Goal: Task Accomplishment & Management: Complete application form

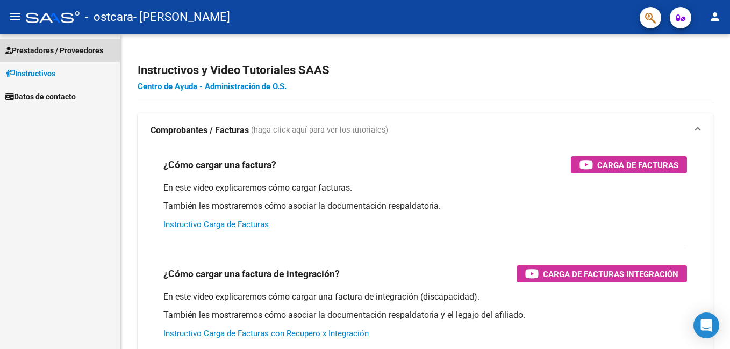
click at [76, 50] on span "Prestadores / Proveedores" at bounding box center [54, 51] width 98 height 12
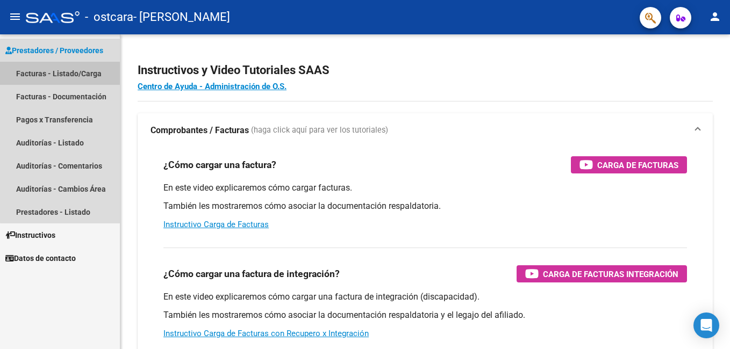
click at [76, 77] on link "Facturas - Listado/Carga" at bounding box center [60, 73] width 120 height 23
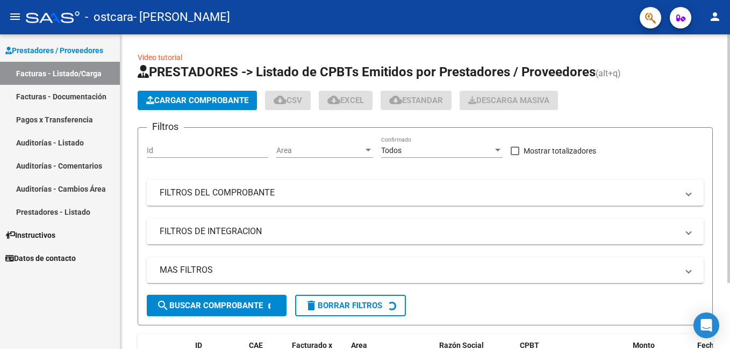
click at [239, 95] on button "Cargar Comprobante" at bounding box center [197, 100] width 119 height 19
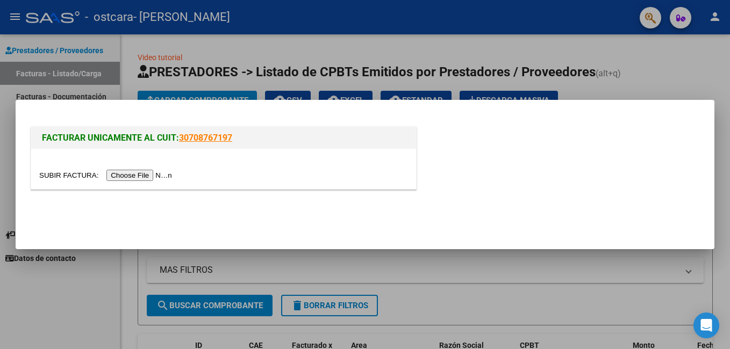
click at [152, 177] on input "file" at bounding box center [107, 175] width 136 height 11
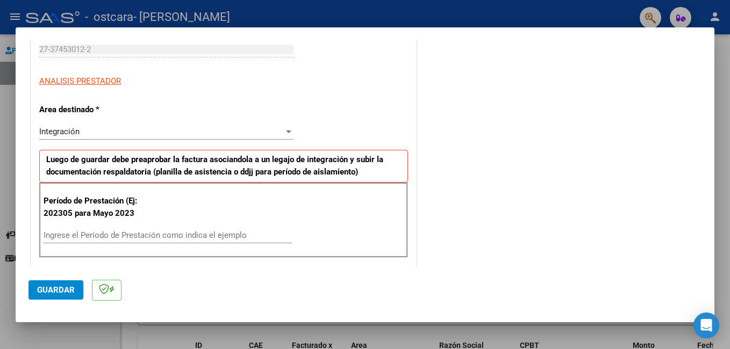
scroll to position [167, 0]
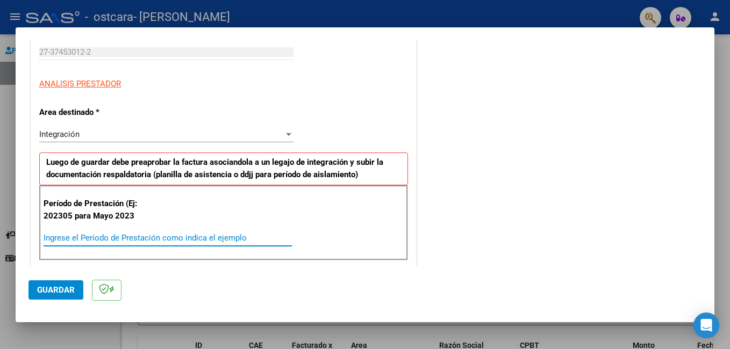
click at [174, 235] on input "Ingrese el Período de Prestación como indica el ejemplo" at bounding box center [168, 238] width 248 height 10
type input "202507"
click at [476, 220] on div "COMENTARIOS Comentarios del Prestador / Gerenciador:" at bounding box center [560, 342] width 283 height 914
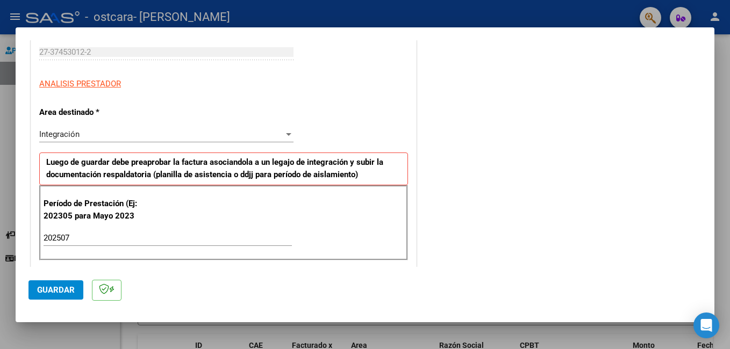
scroll to position [0, 0]
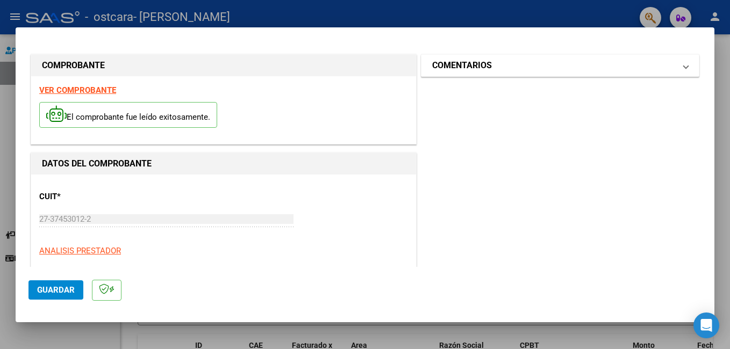
click at [684, 60] on span at bounding box center [686, 65] width 4 height 13
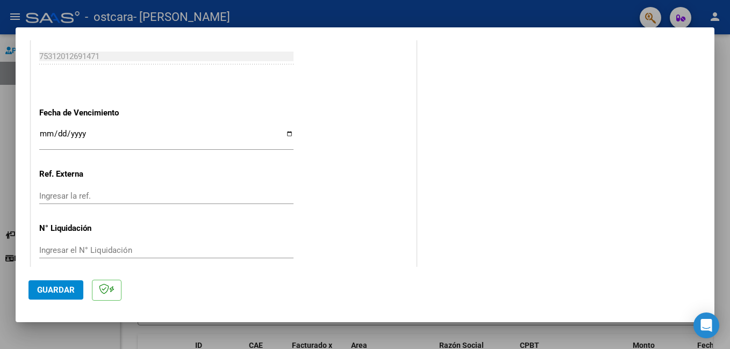
scroll to position [699, 0]
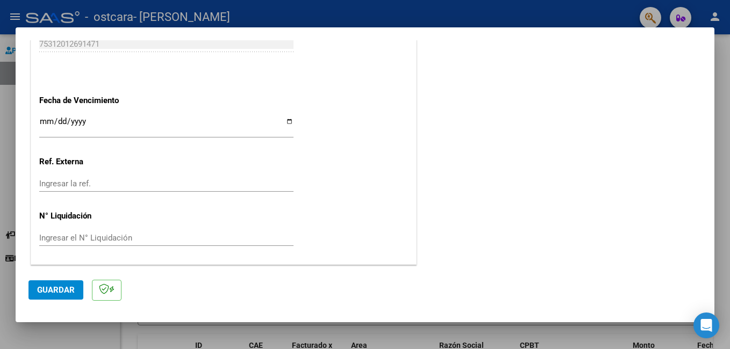
click at [72, 289] on span "Guardar" at bounding box center [56, 291] width 38 height 10
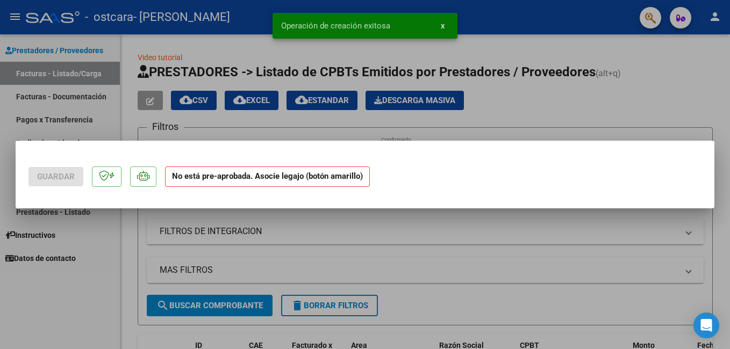
scroll to position [0, 0]
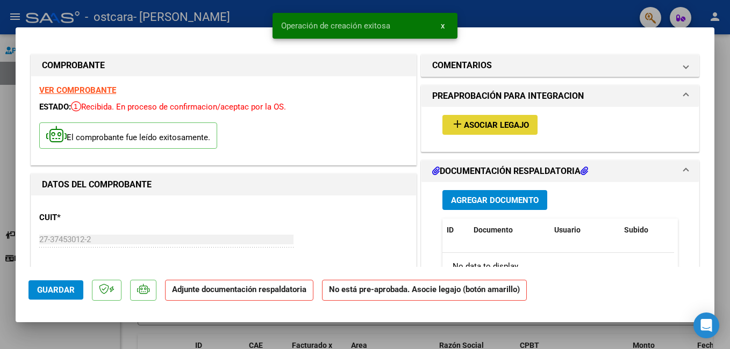
click at [498, 124] on span "Asociar Legajo" at bounding box center [496, 125] width 65 height 10
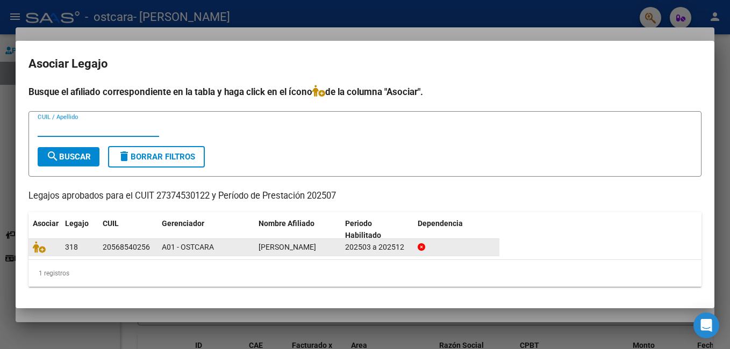
click at [325, 245] on div "[PERSON_NAME]" at bounding box center [298, 247] width 78 height 12
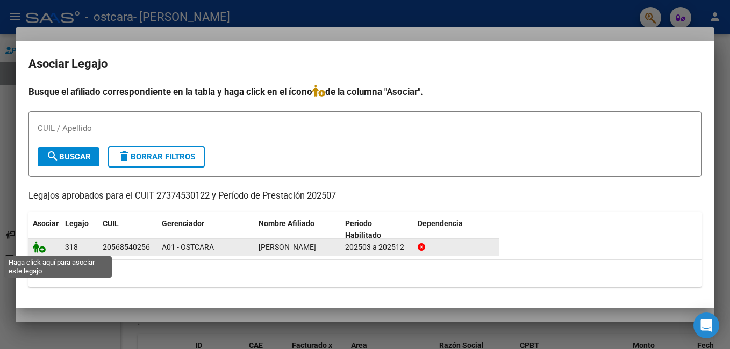
click at [41, 248] on icon at bounding box center [39, 247] width 13 height 12
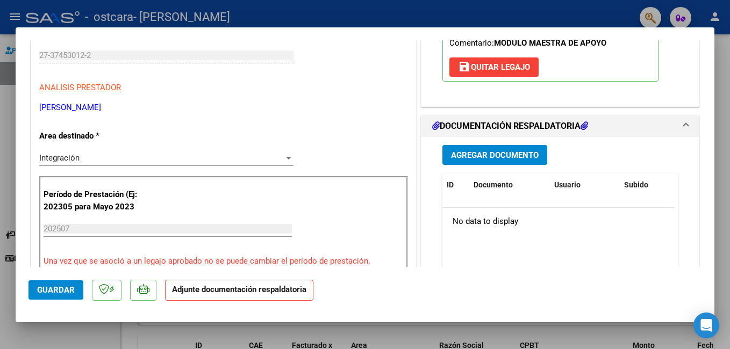
scroll to position [203, 0]
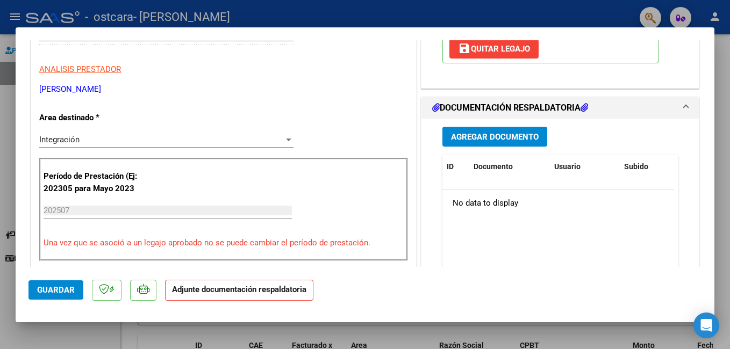
click at [474, 134] on span "Agregar Documento" at bounding box center [495, 137] width 88 height 10
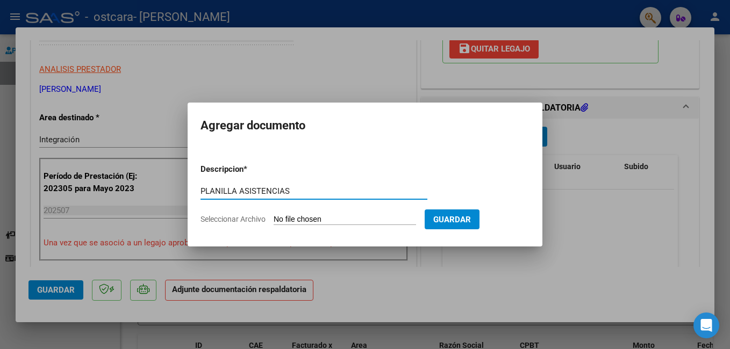
type input "PLANILLA ASISTENCIAS"
click at [253, 219] on span "Seleccionar Archivo" at bounding box center [233, 219] width 65 height 9
click at [274, 219] on input "Seleccionar Archivo" at bounding box center [345, 220] width 142 height 10
type input "C:\fakepath\[PERSON_NAME] asistencias.pdf"
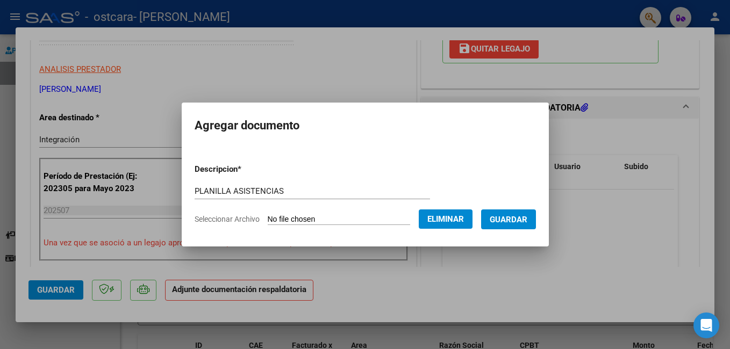
click at [495, 219] on span "Guardar" at bounding box center [509, 220] width 38 height 10
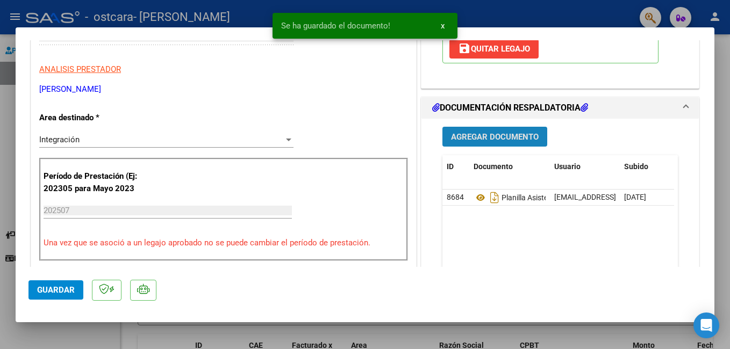
click at [482, 134] on span "Agregar Documento" at bounding box center [495, 137] width 88 height 10
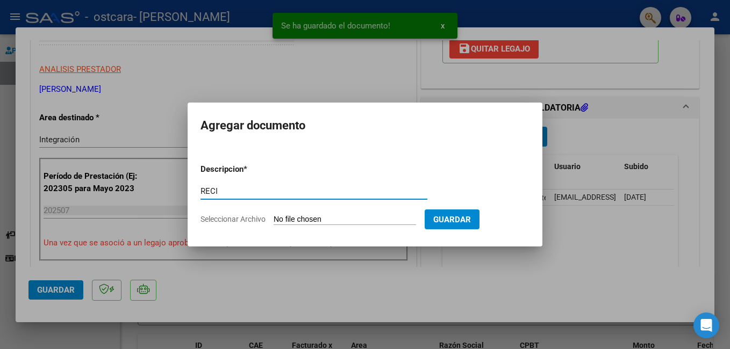
type input "RECIBO X"
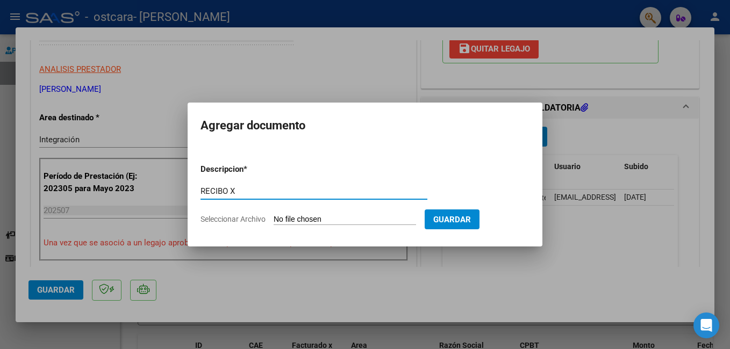
click at [231, 217] on span "Seleccionar Archivo" at bounding box center [233, 219] width 65 height 9
click at [274, 217] on input "Seleccionar Archivo" at bounding box center [345, 220] width 142 height 10
type input "C:\fakepath\Maurensic.pdf"
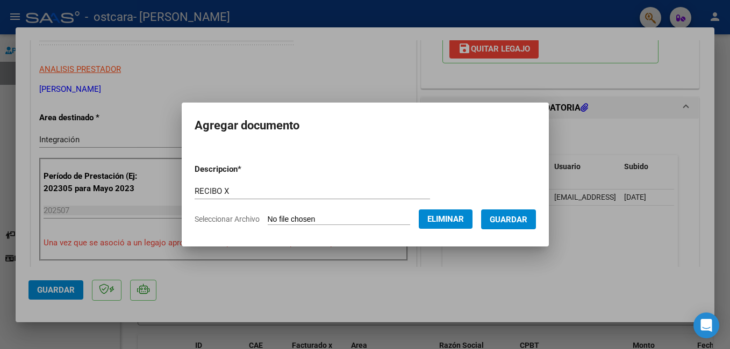
click at [505, 209] on form "Descripcion * RECIBO X Escriba aquí una descripcion Seleccionar Archivo Elimina…" at bounding box center [365, 194] width 341 height 79
click at [504, 216] on span "Guardar" at bounding box center [509, 220] width 38 height 10
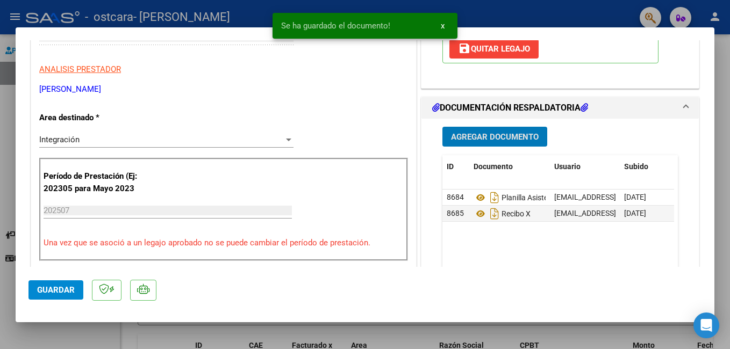
click at [63, 291] on span "Guardar" at bounding box center [56, 291] width 38 height 10
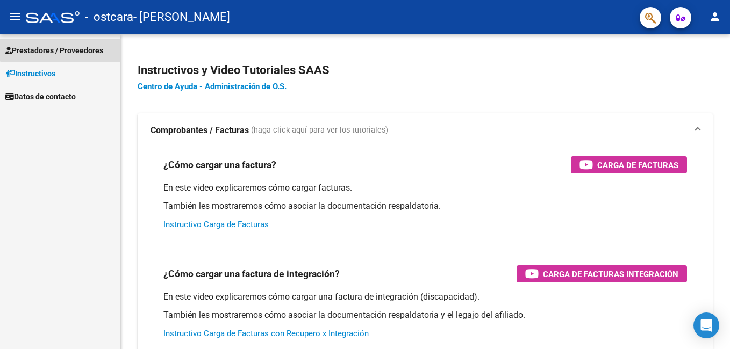
click at [80, 42] on link "Prestadores / Proveedores" at bounding box center [60, 50] width 120 height 23
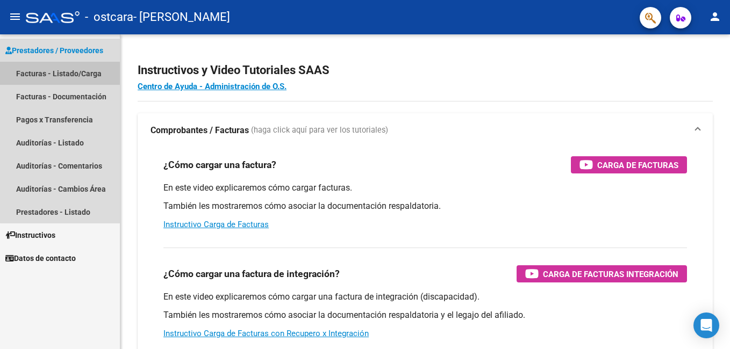
click at [79, 73] on link "Facturas - Listado/Carga" at bounding box center [60, 73] width 120 height 23
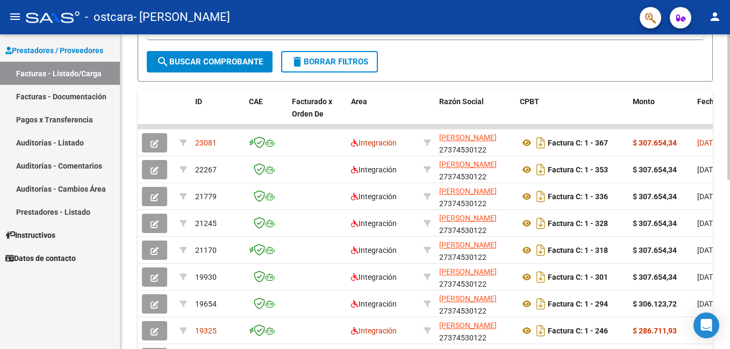
scroll to position [247, 0]
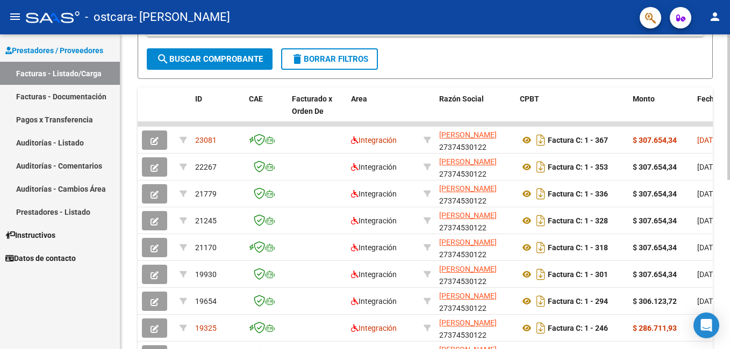
click at [730, 173] on html "menu - ostcara - MAURENZIC MELANI person Prestadores / Proveedores Facturas - L…" at bounding box center [365, 174] width 730 height 349
drag, startPoint x: 636, startPoint y: 130, endPoint x: 624, endPoint y: 123, distance: 13.0
click at [605, 138] on datatable-scroller "23081 Integración MAURENZIC MELANI 27374530122 Factura C: 1 - 367 $ 307.654,34 …" at bounding box center [425, 259] width 575 height 274
drag, startPoint x: 625, startPoint y: 123, endPoint x: 706, endPoint y: 113, distance: 81.7
click at [706, 113] on div "ID CAE Facturado x Orden De Area Razón Social CPBT Monto Fecha Cpbt Días desde …" at bounding box center [425, 257] width 575 height 339
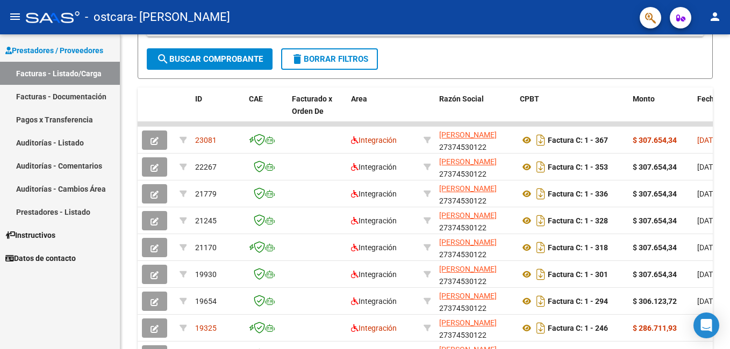
drag, startPoint x: 700, startPoint y: 126, endPoint x: 732, endPoint y: 122, distance: 32.0
click at [730, 122] on html "menu - ostcara - MAURENZIC MELANI person Prestadores / Proveedores Facturas - L…" at bounding box center [365, 174] width 730 height 349
click at [729, 232] on div at bounding box center [728, 224] width 3 height 146
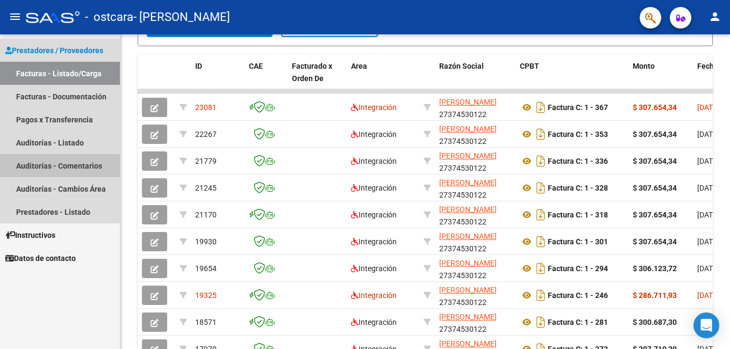
click at [58, 165] on link "Auditorías - Comentarios" at bounding box center [60, 165] width 120 height 23
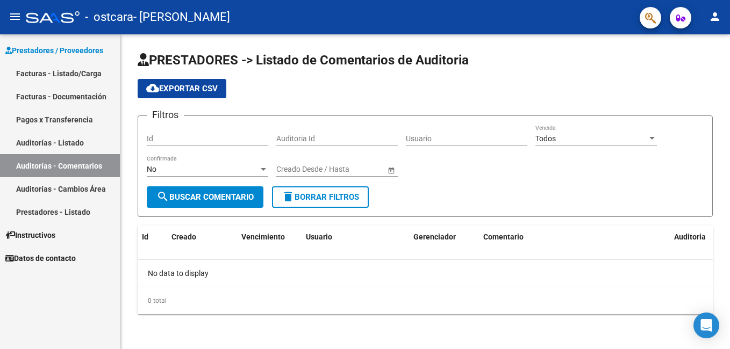
click at [80, 89] on link "Facturas - Documentación" at bounding box center [60, 96] width 120 height 23
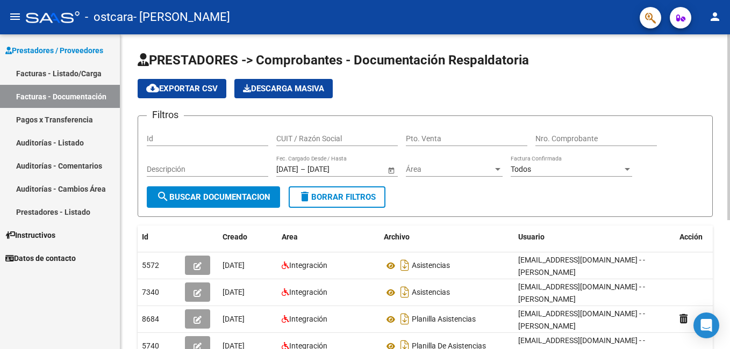
click at [726, 126] on div "PRESTADORES -> Comprobantes - Documentación Respaldatoria cloud_download Export…" at bounding box center [426, 296] width 612 height 525
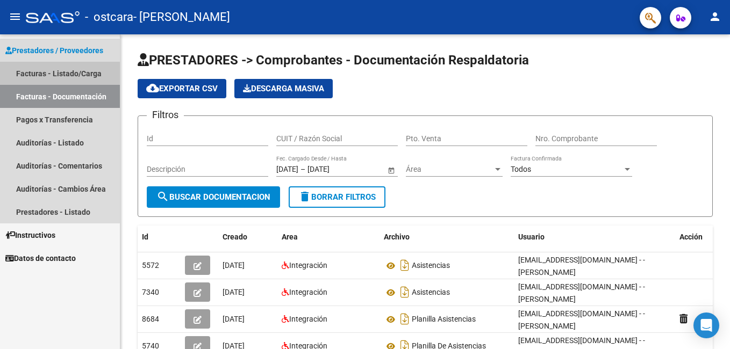
click at [80, 67] on link "Facturas - Listado/Carga" at bounding box center [60, 73] width 120 height 23
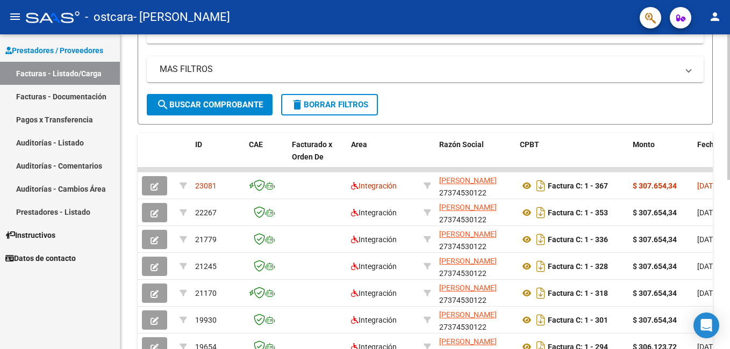
scroll to position [202, 0]
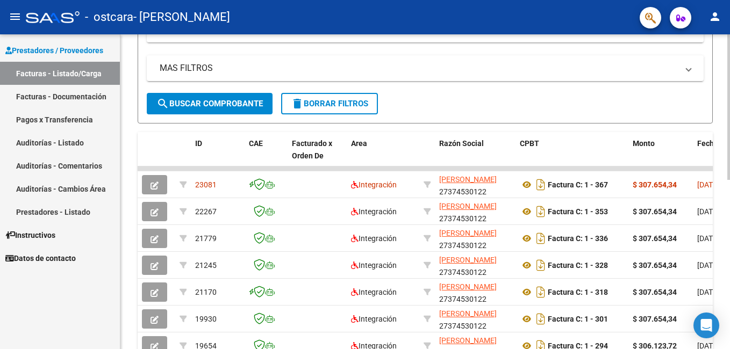
click at [730, 144] on html "menu - ostcara - MAURENZIC MELANI person Prestadores / Proveedores Facturas - L…" at bounding box center [365, 174] width 730 height 349
drag, startPoint x: 595, startPoint y: 166, endPoint x: 658, endPoint y: 169, distance: 63.0
click at [658, 169] on div "ID CAE Facturado x Orden De Area Razón Social CPBT Monto Fecha Cpbt Días desde …" at bounding box center [425, 301] width 575 height 339
click at [657, 169] on datatable-body-cell at bounding box center [661, 169] width 65 height 4
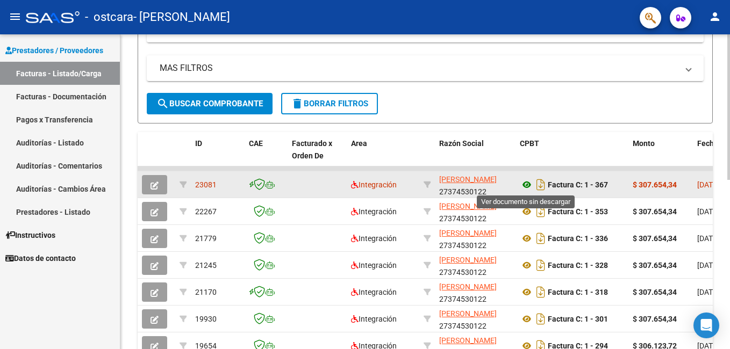
drag, startPoint x: 657, startPoint y: 169, endPoint x: 526, endPoint y: 185, distance: 131.6
click at [526, 185] on datatable-scroller "23081 Integración MAURENZIC MELANI 27374530122 Factura C: 1 - 367 $ 307.654,34 …" at bounding box center [425, 304] width 575 height 274
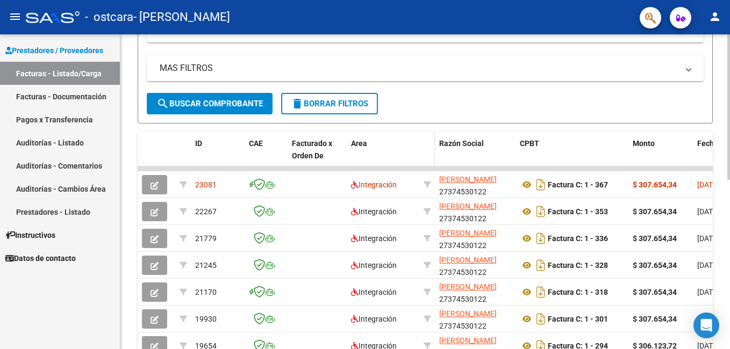
click at [429, 165] on datatable-header-cell at bounding box center [427, 155] width 16 height 47
click at [646, 123] on form "Filtros Id Area Area Todos Confirmado Mostrar totalizadores FILTROS DEL COMPROB…" at bounding box center [425, 24] width 575 height 198
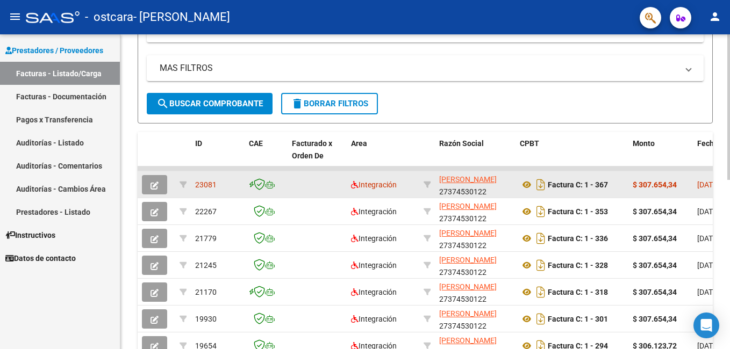
drag, startPoint x: 657, startPoint y: 169, endPoint x: 710, endPoint y: 173, distance: 52.8
click at [710, 173] on datatable-scroller "23081 Integración MAURENZIC MELANI 27374530122 Factura C: 1 - 367 $ 307.654,34 …" at bounding box center [425, 304] width 575 height 274
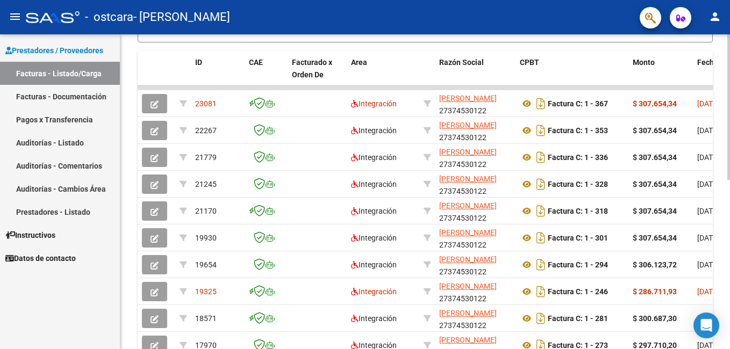
scroll to position [367, 0]
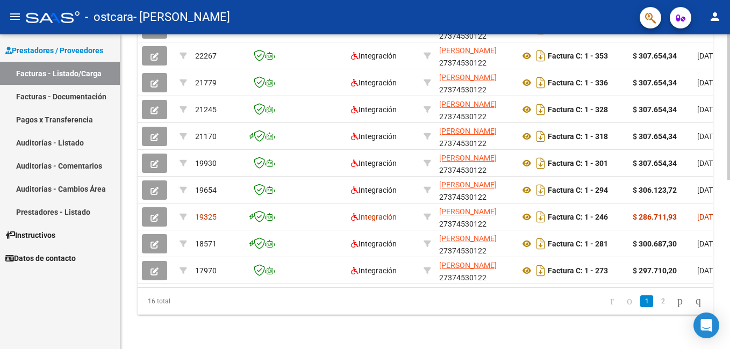
click at [729, 255] on div at bounding box center [728, 277] width 3 height 146
click at [676, 298] on icon "go to next page" at bounding box center [680, 301] width 9 height 13
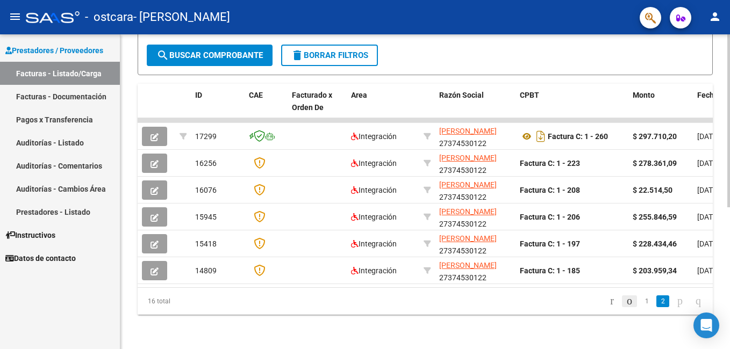
scroll to position [259, 0]
click at [625, 297] on icon "go to previous page" at bounding box center [629, 301] width 9 height 13
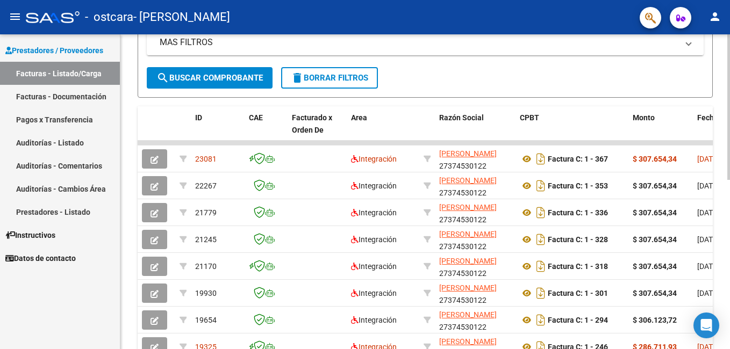
scroll to position [185, 0]
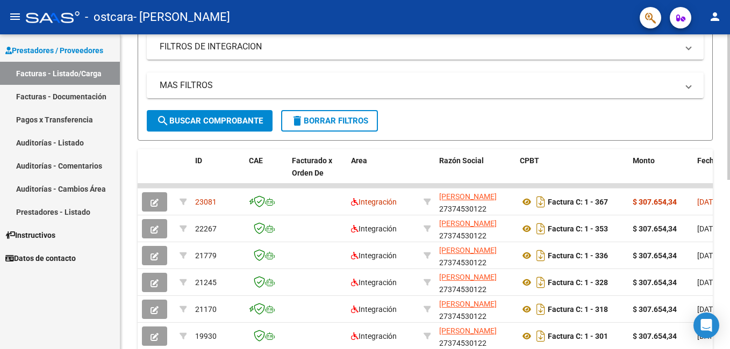
click at [730, 149] on div at bounding box center [728, 195] width 3 height 146
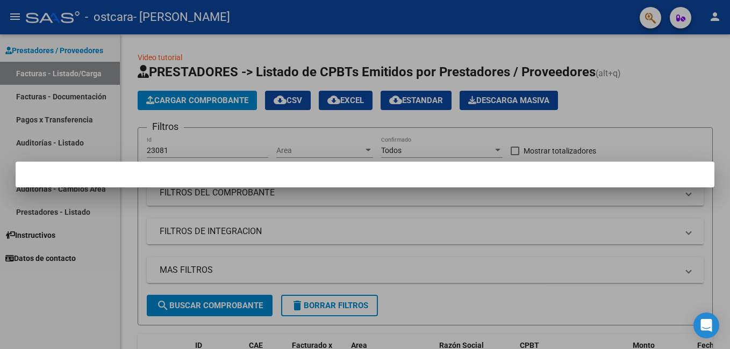
click at [595, 226] on div at bounding box center [365, 174] width 730 height 349
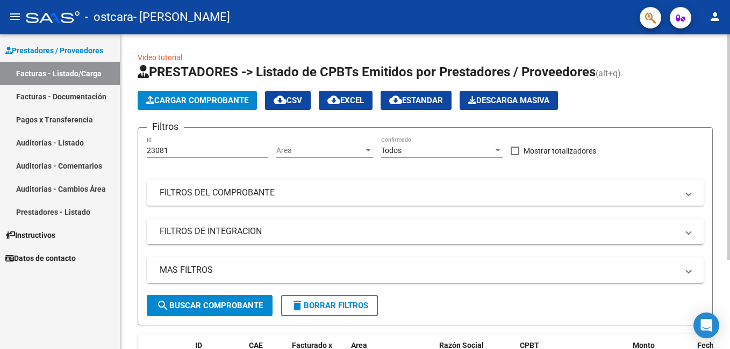
scroll to position [125, 0]
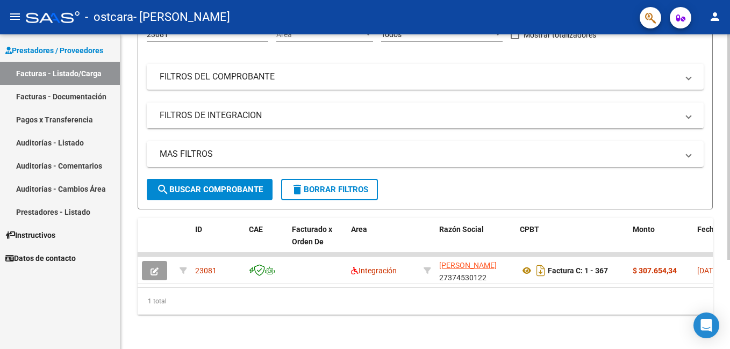
click at [730, 211] on html "menu - ostcara - MAURENZIC MELANI person Prestadores / Proveedores Facturas - L…" at bounding box center [365, 174] width 730 height 349
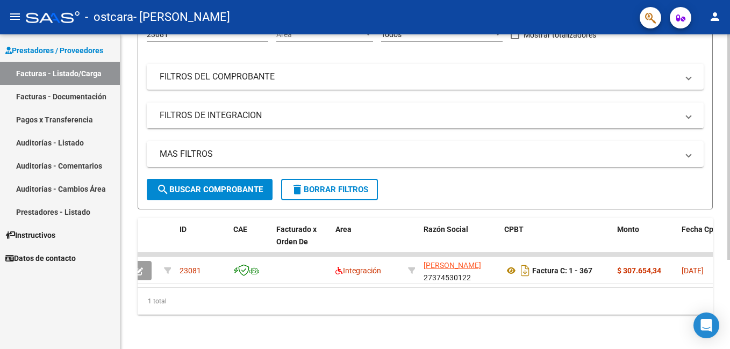
scroll to position [0, 0]
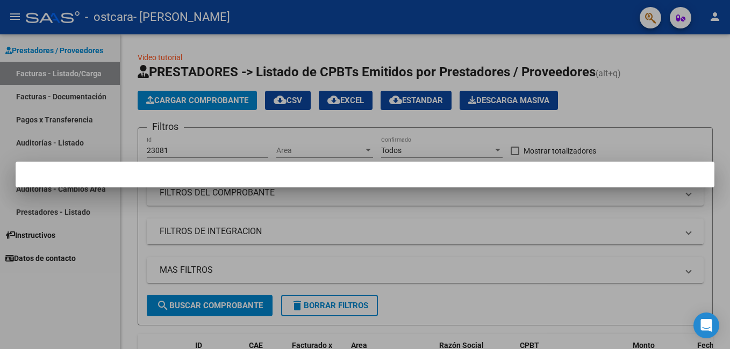
click at [635, 106] on div at bounding box center [365, 174] width 730 height 349
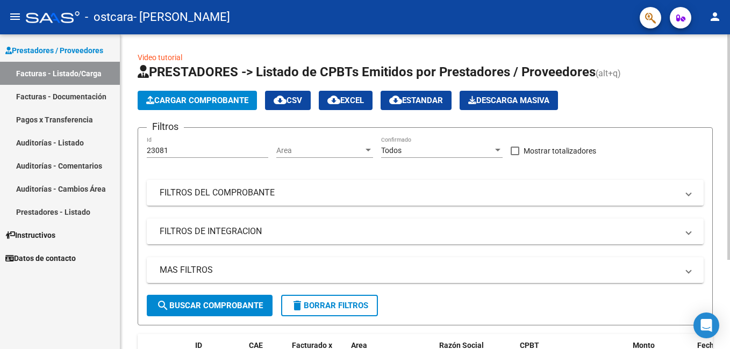
scroll to position [125, 0]
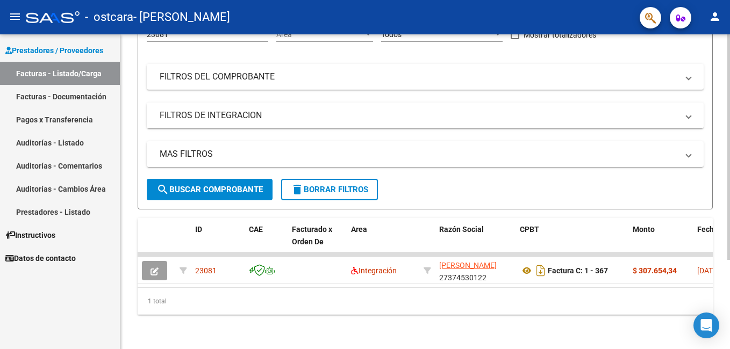
click at [730, 254] on html "menu - ostcara - [PERSON_NAME] person Prestadores / Proveedores Facturas - List…" at bounding box center [365, 174] width 730 height 349
drag, startPoint x: 241, startPoint y: 279, endPoint x: 291, endPoint y: 288, distance: 50.3
click at [291, 288] on datatable-body "23081 Integración MAURENZIC MELANI 27374530122 Factura C: 1 - 367 $ 307.654,34 …" at bounding box center [425, 270] width 575 height 35
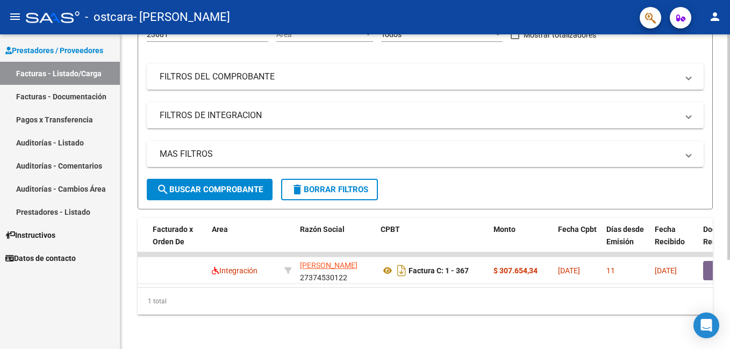
scroll to position [0, 0]
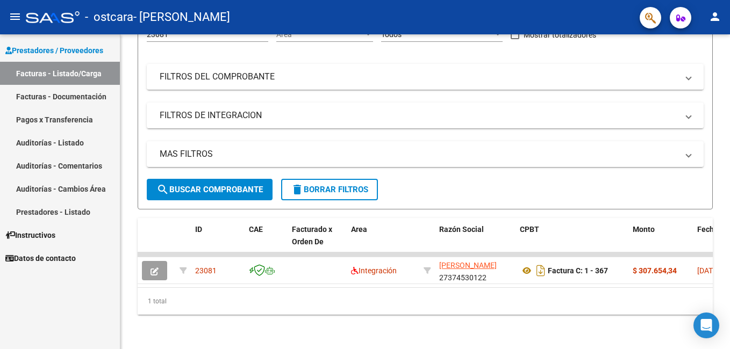
click at [81, 97] on link "Facturas - Documentación" at bounding box center [60, 96] width 120 height 23
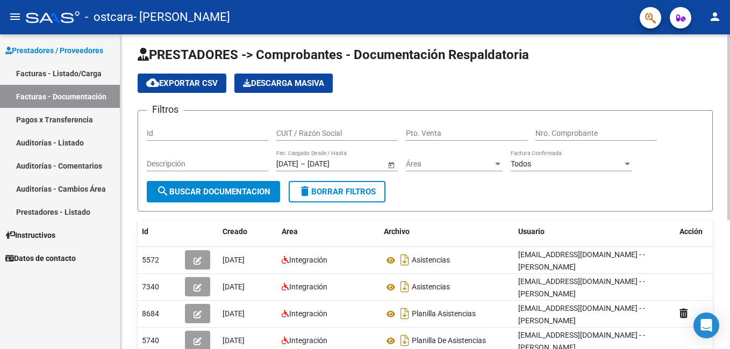
scroll to position [4, 0]
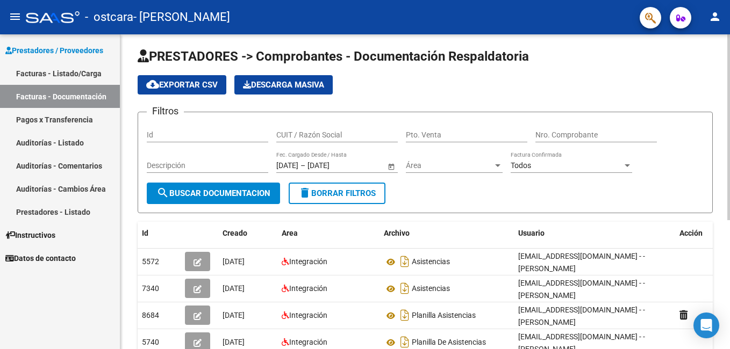
click at [724, 50] on div "PRESTADORES -> Comprobantes - Documentación Respaldatoria cloud_download Export…" at bounding box center [426, 293] width 612 height 525
click at [47, 74] on link "Facturas - Listado/Carga" at bounding box center [60, 73] width 120 height 23
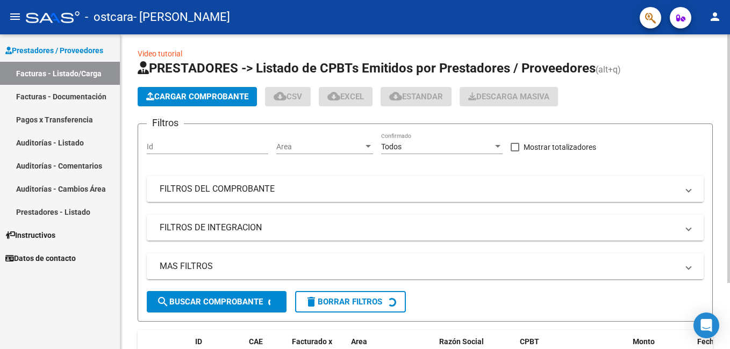
click at [730, 150] on html "menu - ostcara - MAURENZIC MELANI person Prestadores / Proveedores Facturas - L…" at bounding box center [365, 174] width 730 height 349
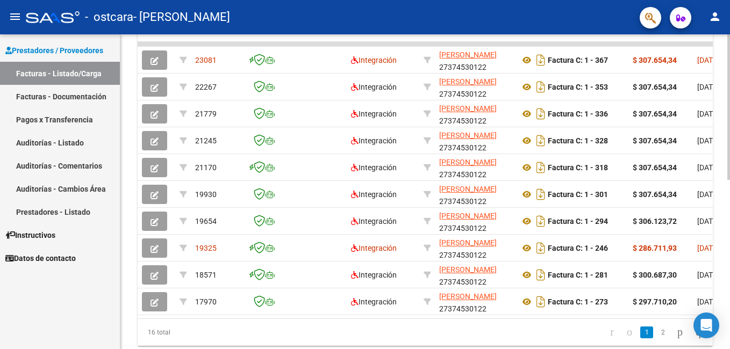
scroll to position [346, 0]
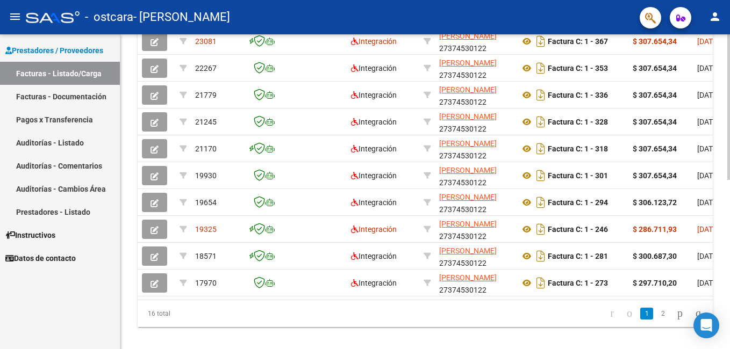
click at [730, 216] on html "menu - ostcara - MAURENZIC MELANI person Prestadores / Proveedores Facturas - L…" at bounding box center [365, 174] width 730 height 349
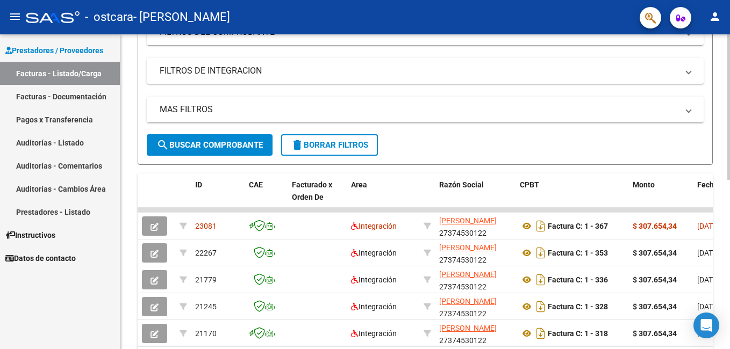
click at [730, 126] on div at bounding box center [728, 184] width 3 height 146
